Goal: Transaction & Acquisition: Download file/media

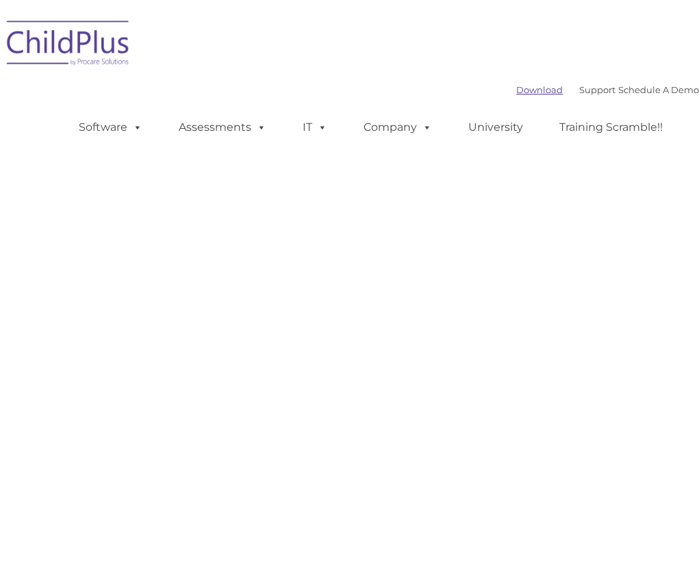
click at [516, 91] on link "Download" at bounding box center [539, 89] width 47 height 11
